Goal: Task Accomplishment & Management: Manage account settings

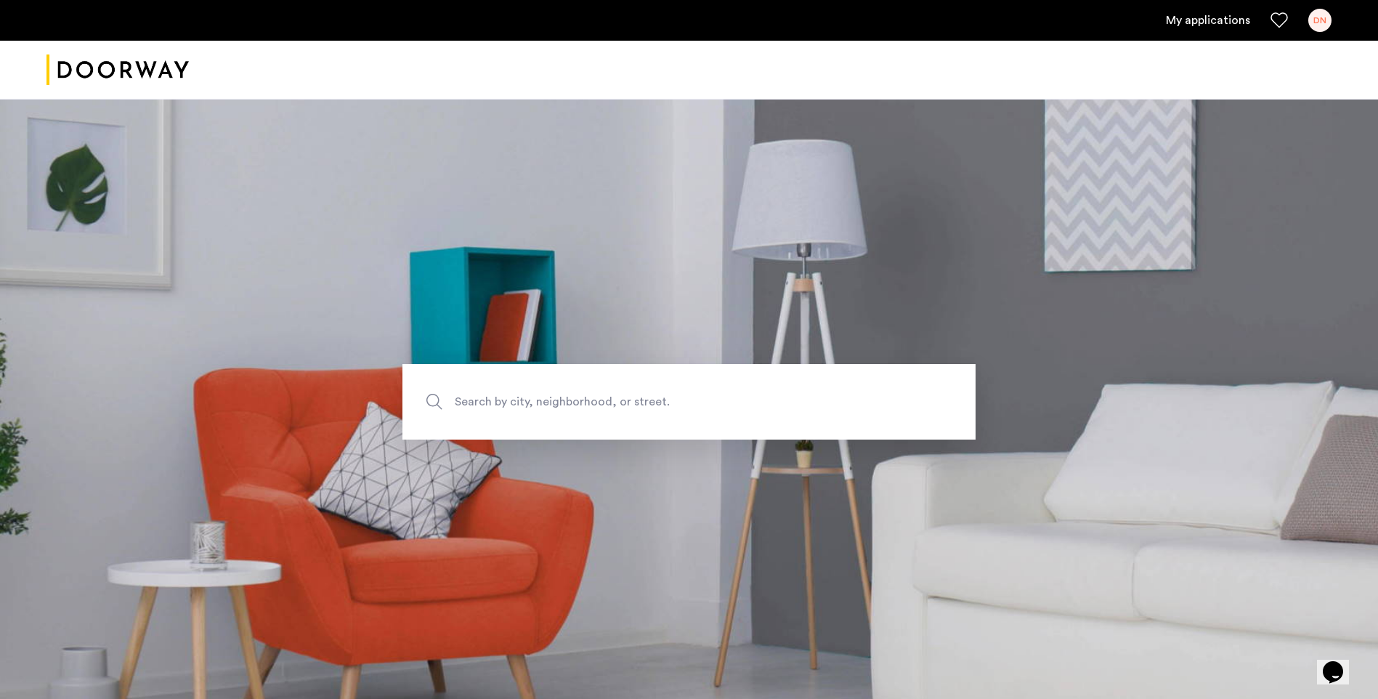
click at [1203, 27] on link "My applications" at bounding box center [1208, 20] width 84 height 17
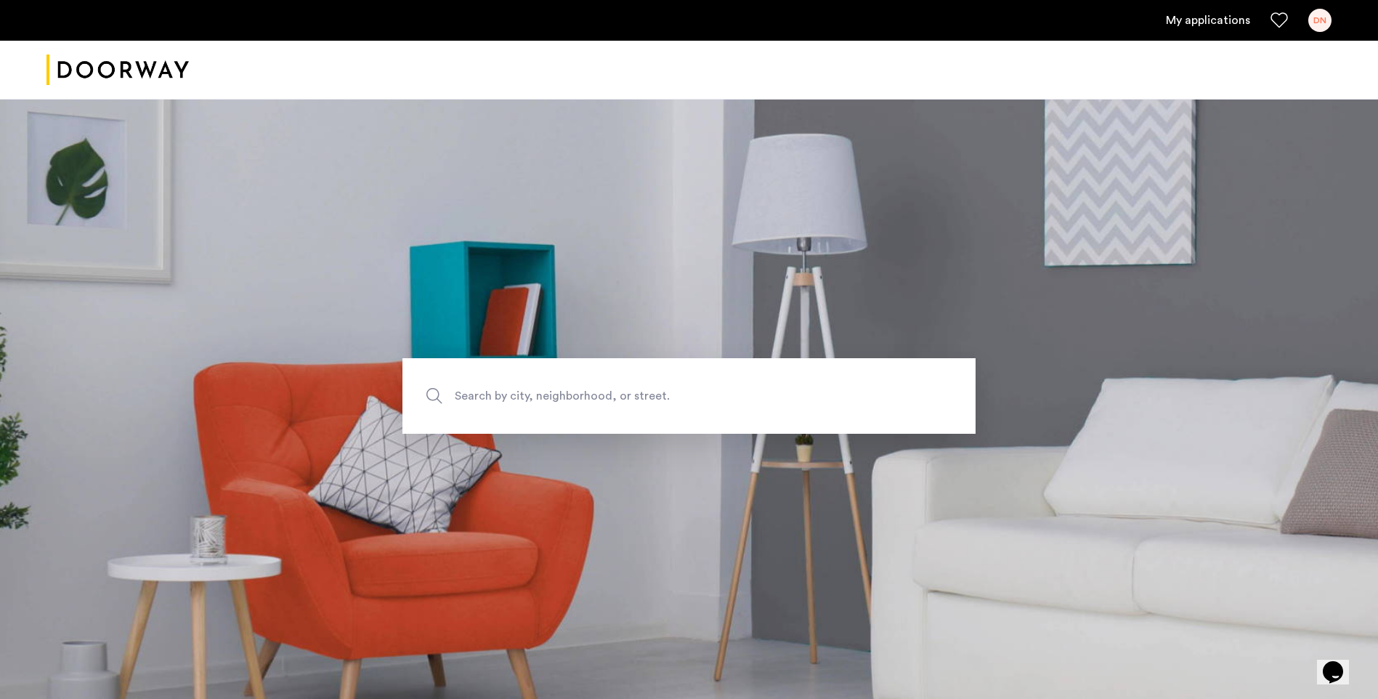
click at [1215, 17] on link "My applications" at bounding box center [1208, 20] width 84 height 17
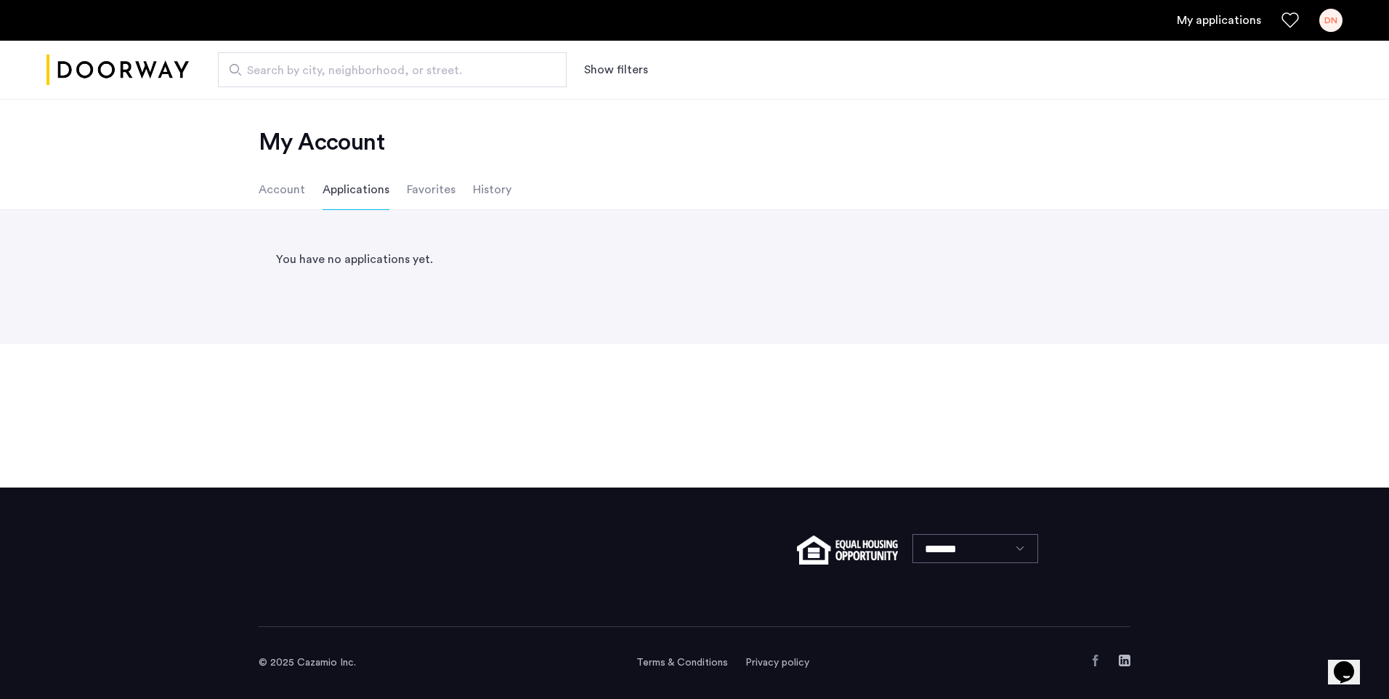
click at [281, 192] on li "Account" at bounding box center [282, 189] width 46 height 41
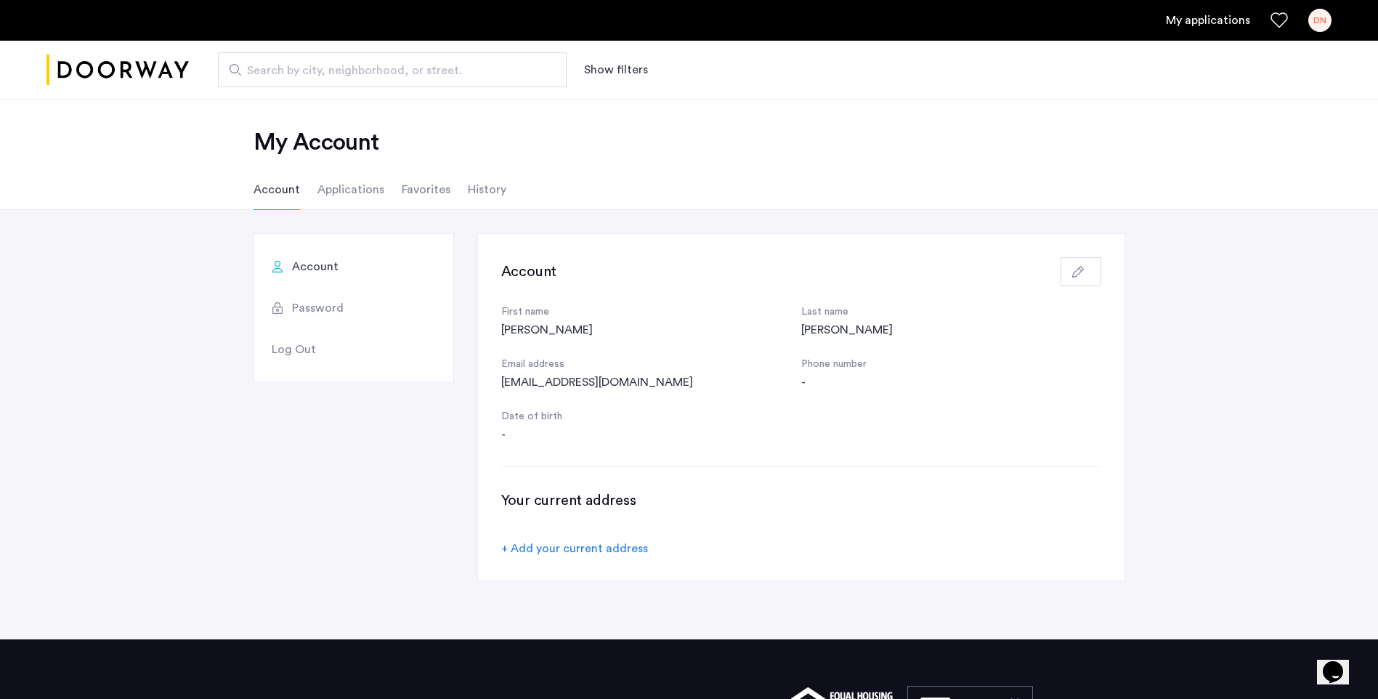
click at [320, 311] on span "Password" at bounding box center [318, 307] width 52 height 17
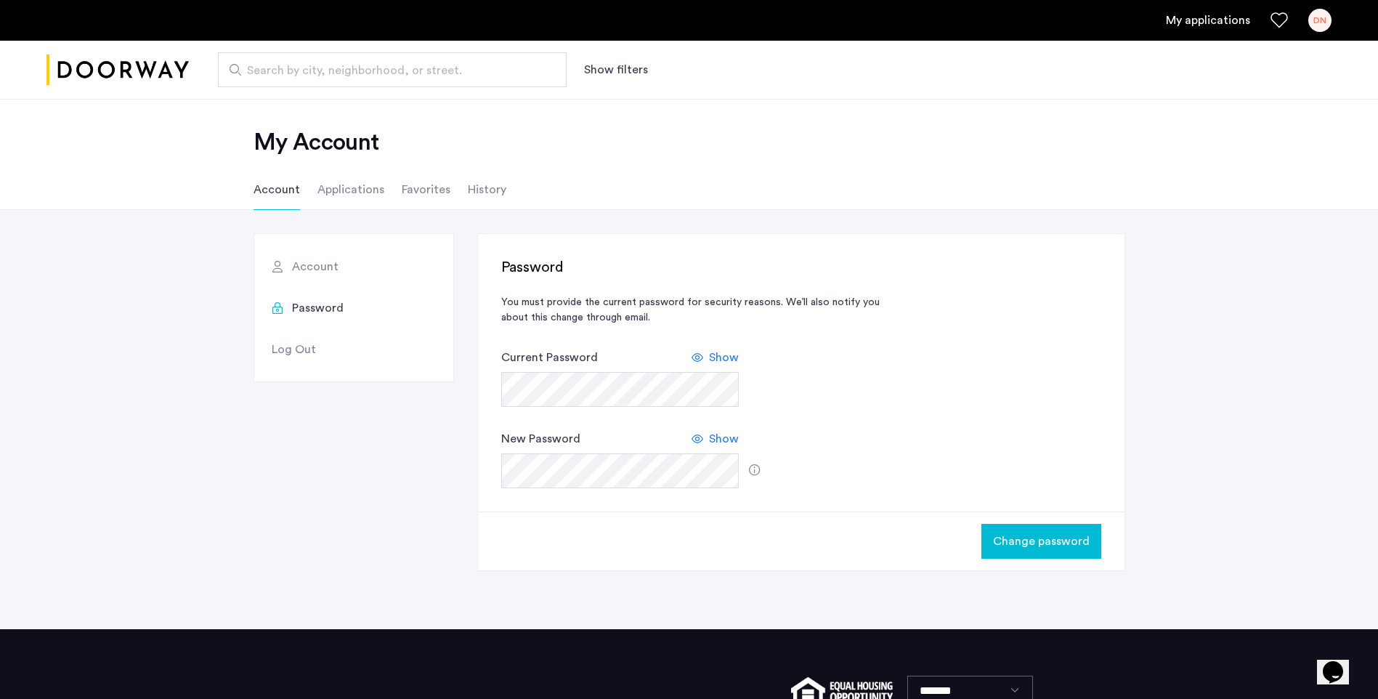
click at [1000, 540] on span "Change password" at bounding box center [1041, 541] width 97 height 17
click at [1047, 534] on span "Change password" at bounding box center [1041, 541] width 97 height 17
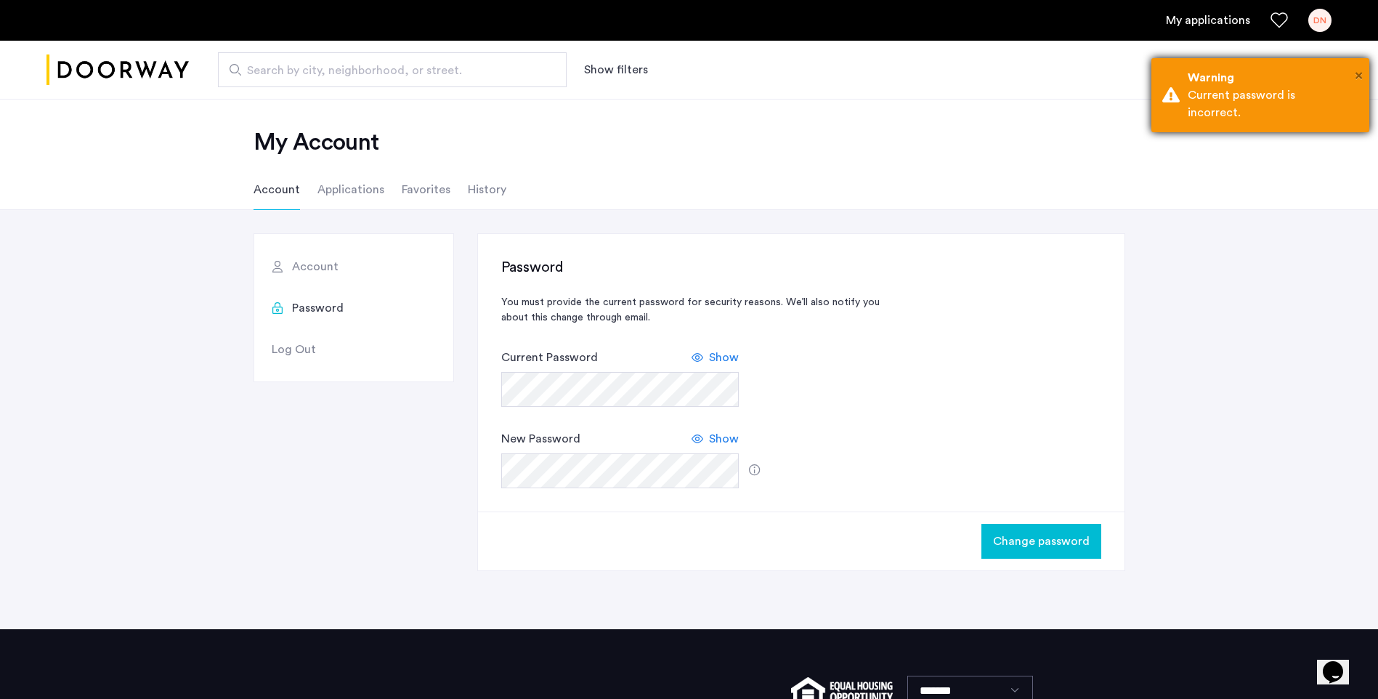
click at [1359, 78] on span "×" at bounding box center [1359, 75] width 8 height 15
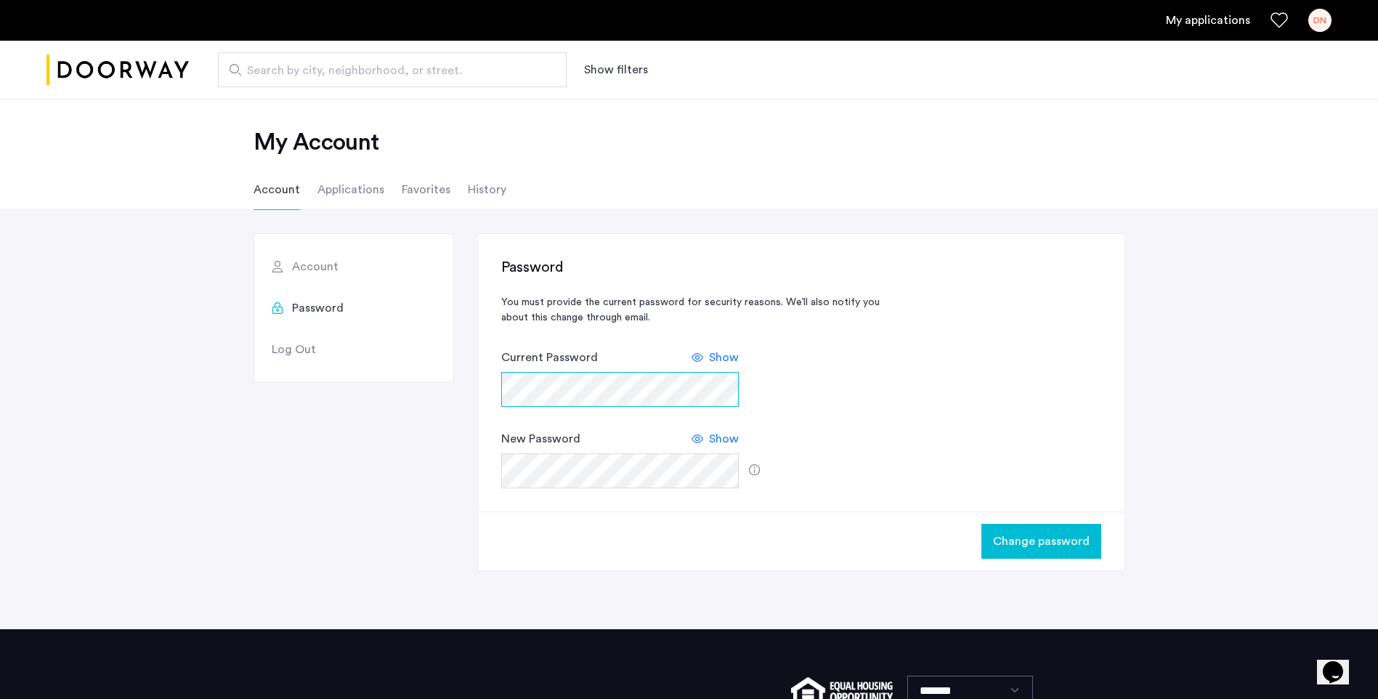
click at [466, 378] on div "Account Password Log Out Password You must provide the current password for sec…" at bounding box center [690, 402] width 872 height 338
click at [1010, 539] on span "Change password" at bounding box center [1041, 541] width 97 height 17
click at [470, 392] on div "Account Password Log Out Password You must provide the current password for sec…" at bounding box center [690, 402] width 872 height 338
click at [1012, 538] on span "Change password" at bounding box center [1041, 541] width 97 height 17
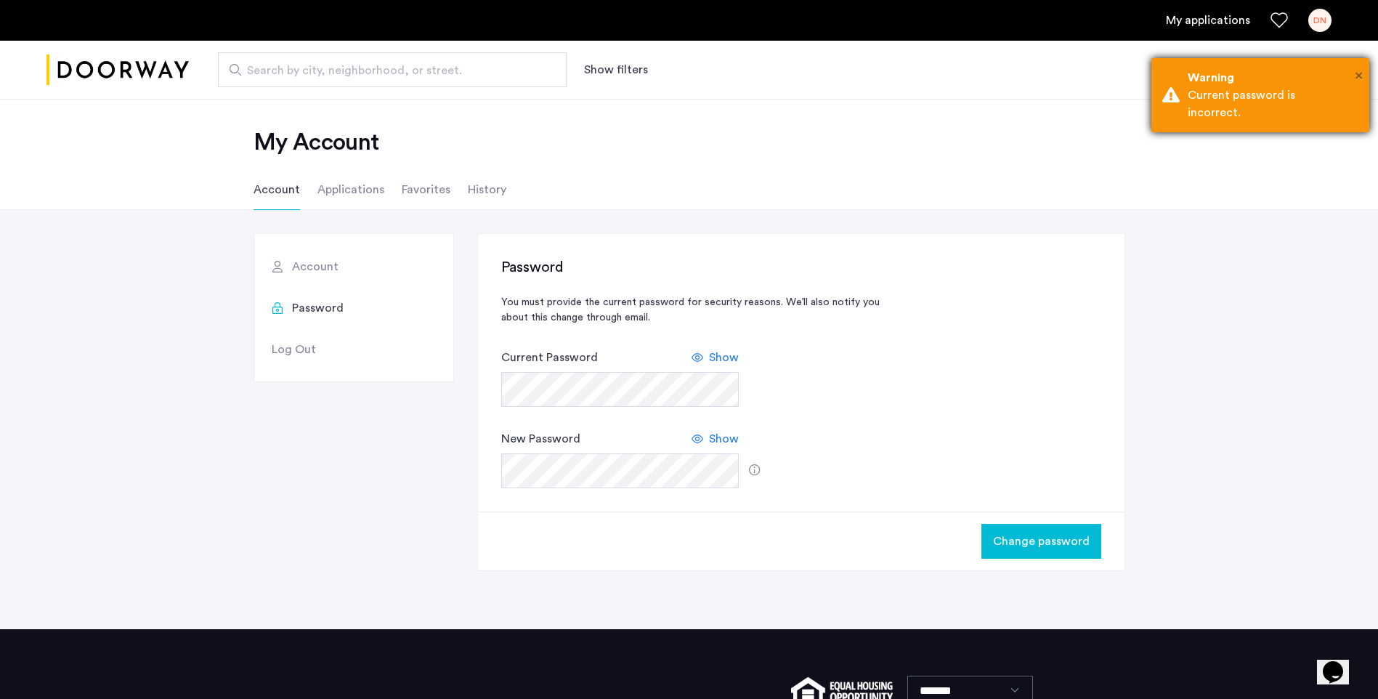
click at [1358, 70] on span "×" at bounding box center [1359, 75] width 8 height 15
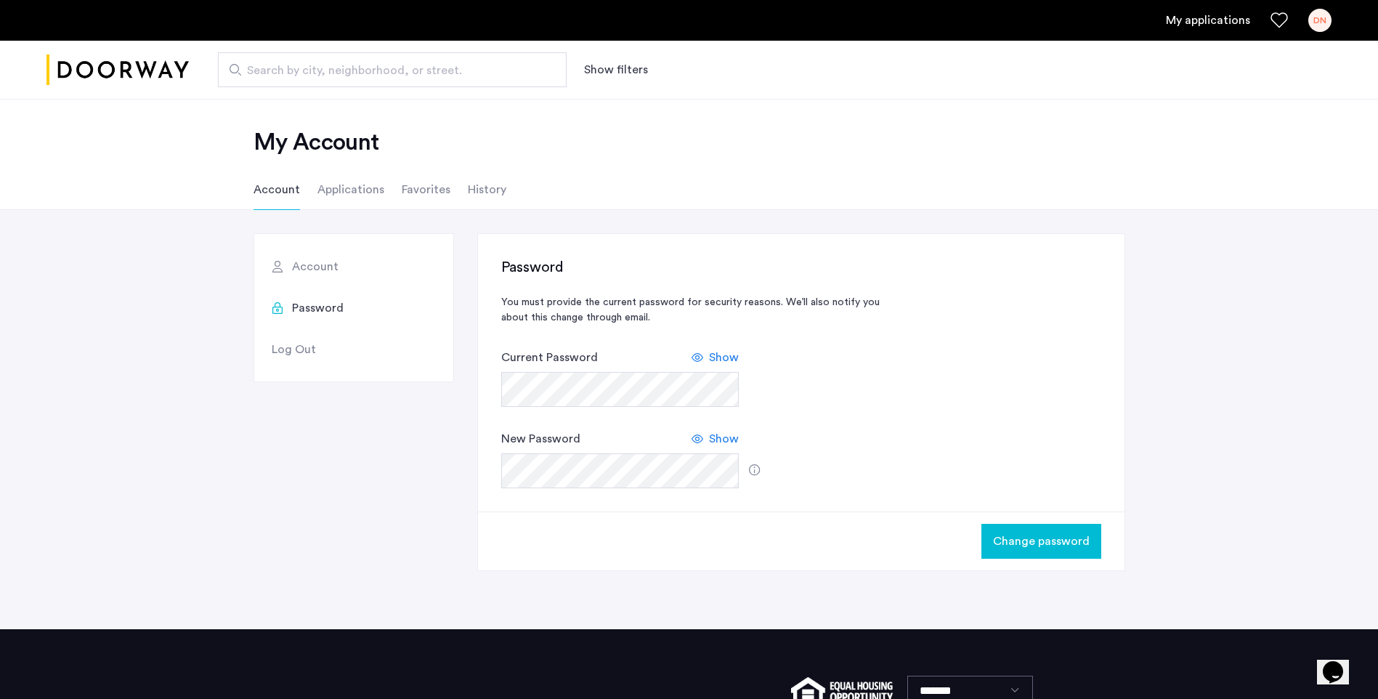
click at [350, 187] on li "Applications" at bounding box center [350, 189] width 67 height 41
